Goal: Find contact information: Find contact information

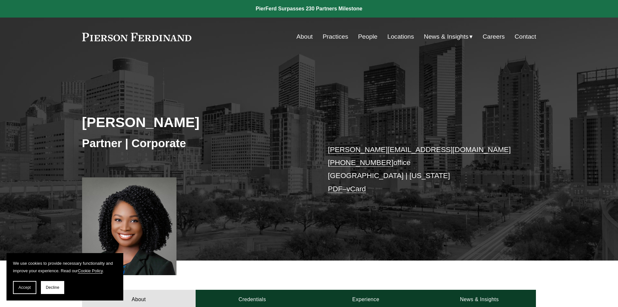
click at [24, 284] on button "Accept" at bounding box center [24, 287] width 23 height 13
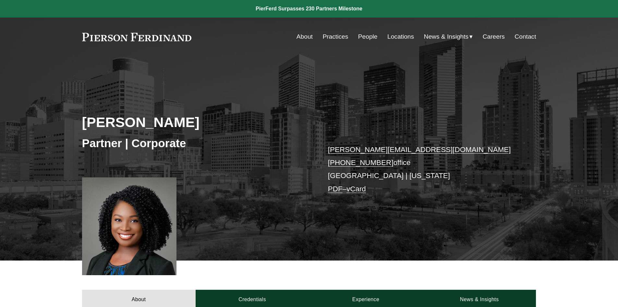
click at [524, 38] on link "Contact" at bounding box center [524, 36] width 21 height 12
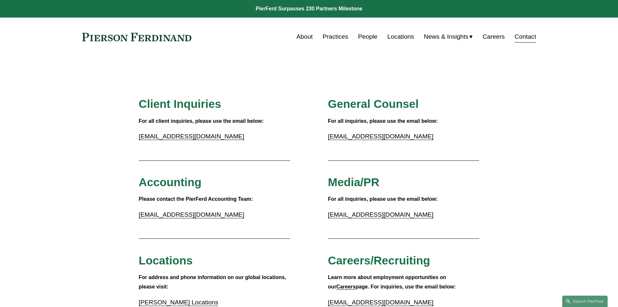
click at [399, 38] on link "Locations" at bounding box center [400, 36] width 27 height 12
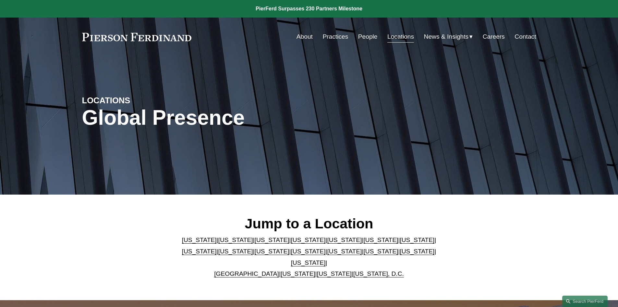
click at [326, 259] on link "[US_STATE]" at bounding box center [308, 262] width 35 height 7
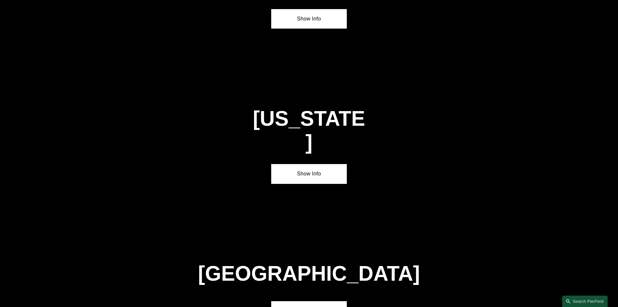
scroll to position [2209, 0]
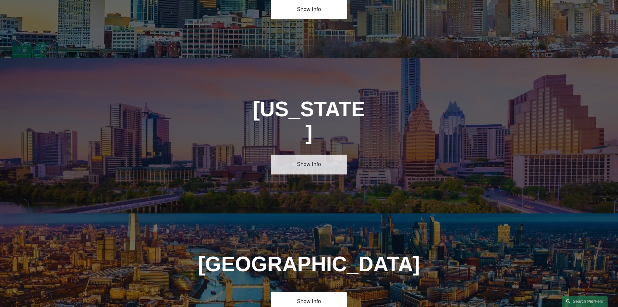
click at [312, 154] on link "Show Info" at bounding box center [309, 163] width 76 height 19
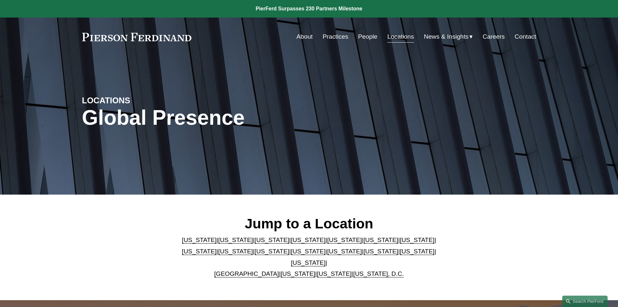
click at [244, 270] on link "[GEOGRAPHIC_DATA]" at bounding box center [246, 273] width 65 height 7
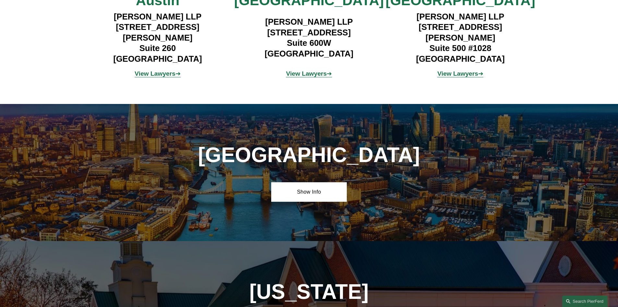
scroll to position [2475, 0]
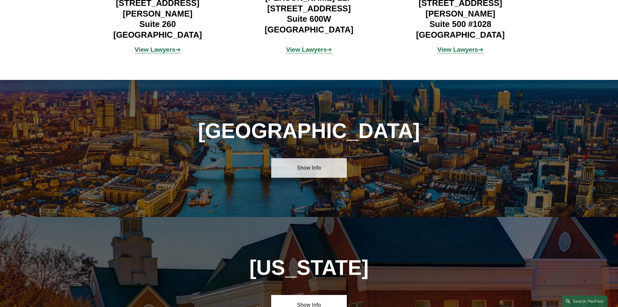
click at [298, 158] on link "Show Info" at bounding box center [309, 167] width 76 height 19
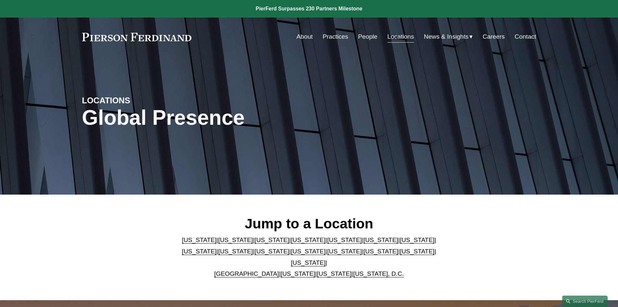
click at [326, 259] on link "[US_STATE]" at bounding box center [308, 262] width 35 height 7
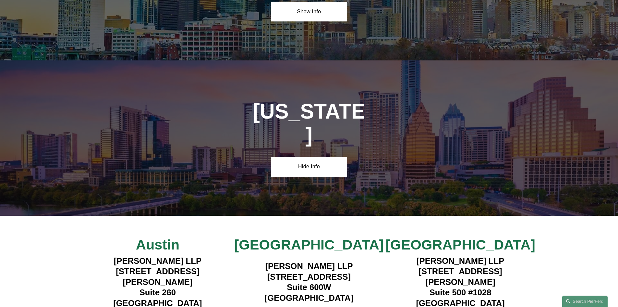
scroll to position [2209, 0]
